Goal: Task Accomplishment & Management: Manage account settings

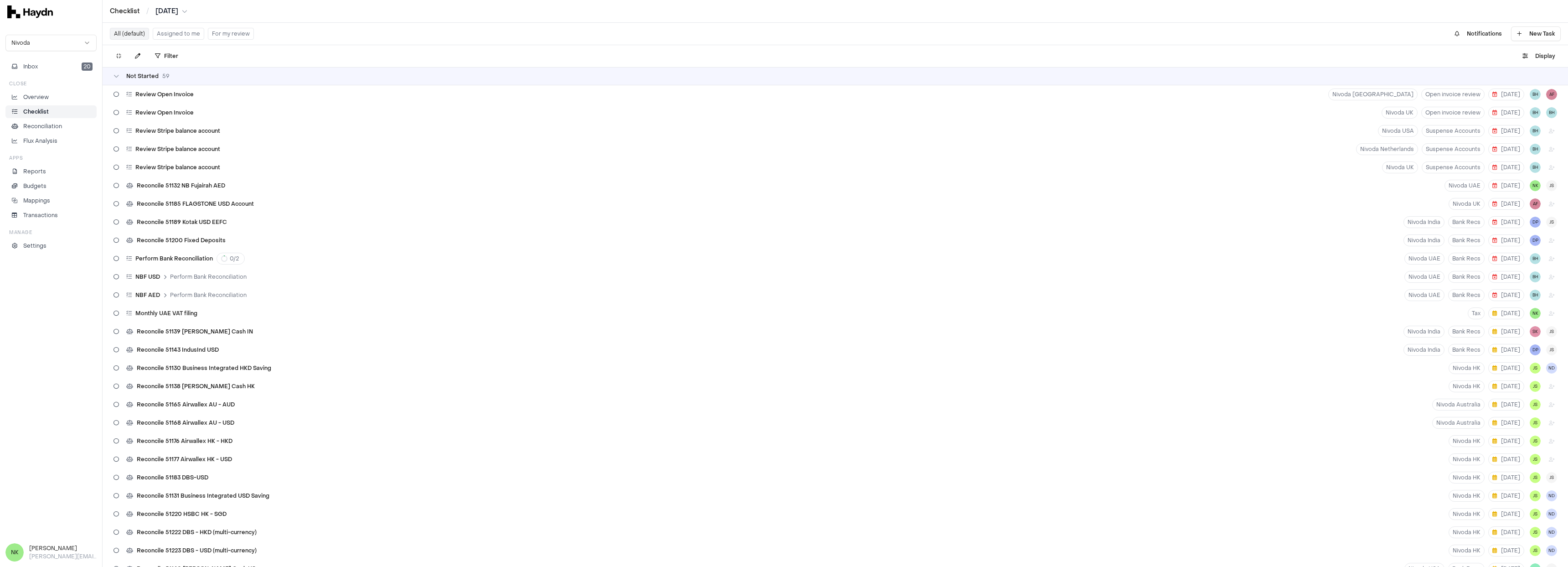
click at [184, 35] on button "Assigned to me" at bounding box center [178, 34] width 51 height 12
click at [169, 35] on button "Assigned to me" at bounding box center [178, 34] width 51 height 12
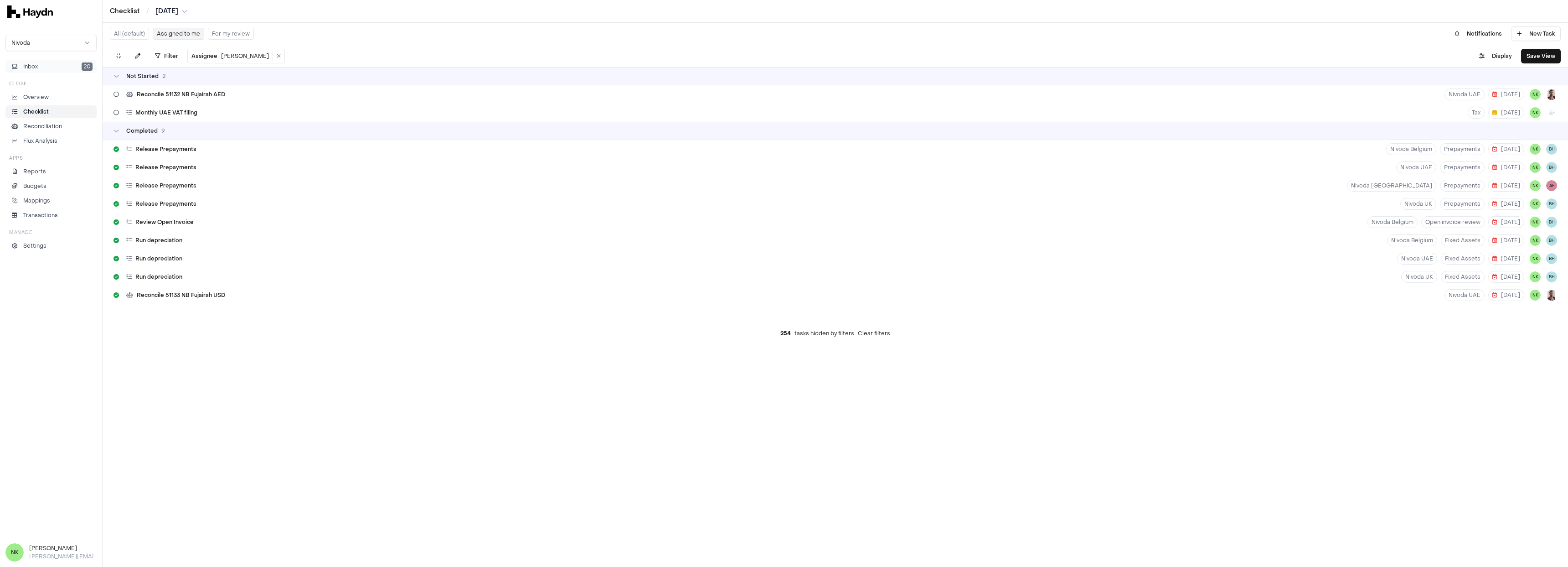
click at [80, 68] on button "Inbox 20" at bounding box center [51, 66] width 92 height 13
click at [249, 74] on button "Mark all as read" at bounding box center [236, 74] width 70 height 17
click at [360, 51] on div "Filter Assignee [PERSON_NAME] . Display Save View" at bounding box center [835, 56] width 1466 height 22
